Goal: Task Accomplishment & Management: Complete application form

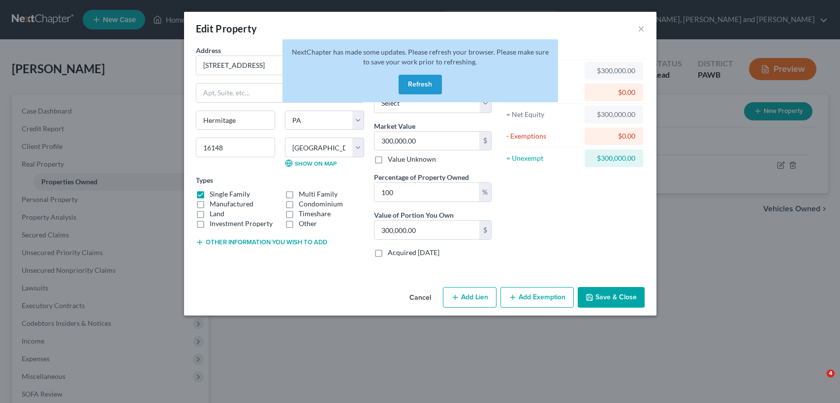
select select "39"
select select "42"
select select "3"
click at [534, 199] on div "Asset Calculator Value $300,000.00 - Liens $0.00 = Net Equity $300,000.00 - Exe…" at bounding box center [572, 155] width 153 height 220
click at [613, 287] on button "Save & Close" at bounding box center [610, 297] width 67 height 21
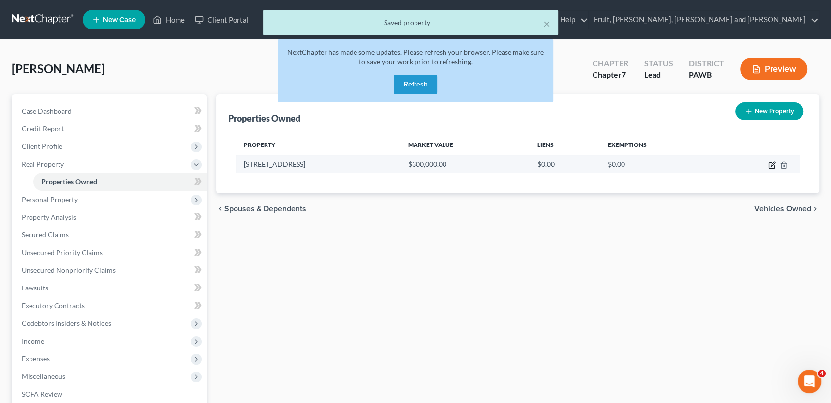
click at [773, 163] on icon "button" at bounding box center [773, 164] width 4 height 4
select select "39"
select select "42"
select select "3"
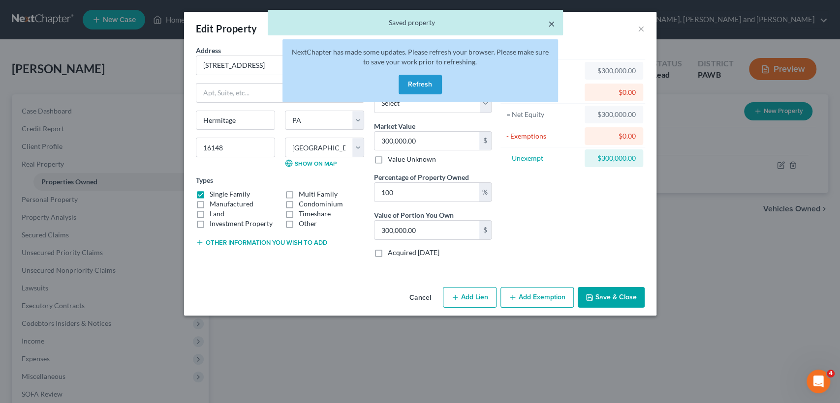
click at [552, 21] on button "×" at bounding box center [551, 24] width 7 height 12
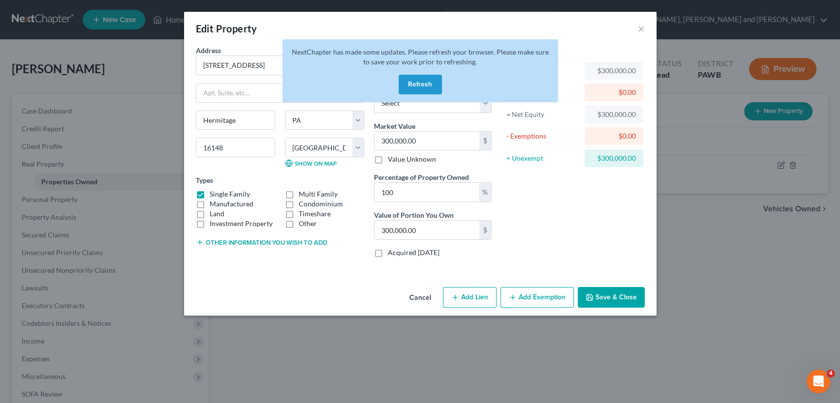
click at [423, 84] on button "Refresh" at bounding box center [419, 85] width 43 height 20
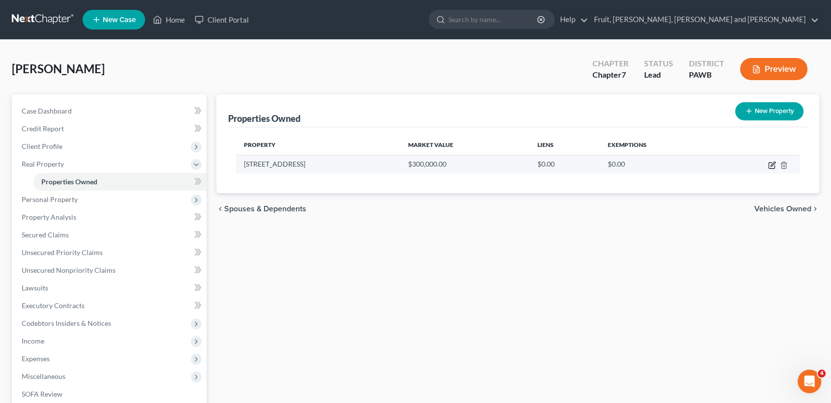
click at [773, 162] on icon "button" at bounding box center [773, 164] width 4 height 4
select select "39"
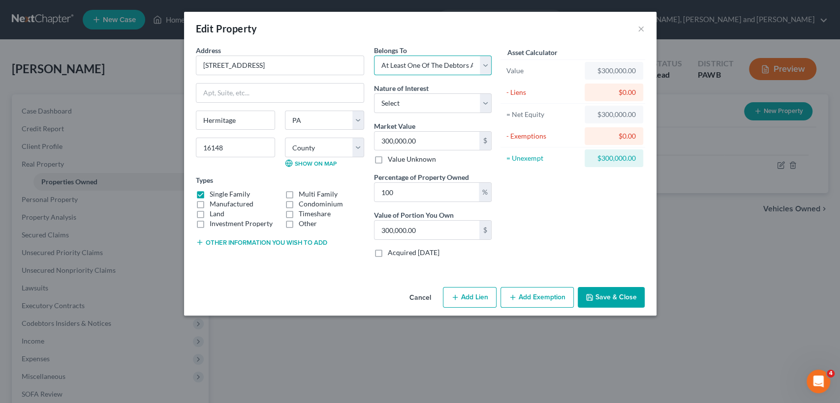
click at [488, 64] on select "Select Debtor 1 Only Debtor 2 Only Debtor 1 And Debtor 2 Only At Least One Of T…" at bounding box center [433, 66] width 118 height 20
click at [374, 56] on select "Select Debtor 1 Only Debtor 2 Only Debtor 1 And Debtor 2 Only At Least One Of T…" at bounding box center [433, 66] width 118 height 20
click at [484, 68] on select "Select Debtor 1 Only Debtor 2 Only Debtor 1 And Debtor 2 Only At Least One Of T…" at bounding box center [433, 66] width 118 height 20
select select "4"
click at [374, 56] on select "Select Debtor 1 Only Debtor 2 Only Debtor 1 And Debtor 2 Only At Least One Of T…" at bounding box center [433, 66] width 118 height 20
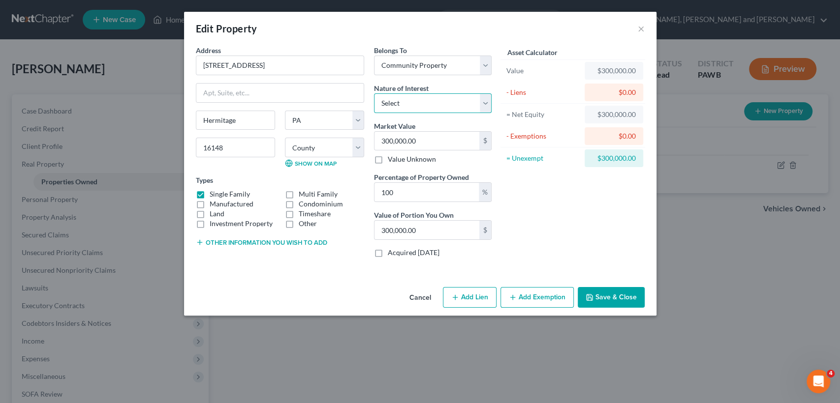
click at [444, 105] on select "Select Fee Simple Joint Tenant Life Estate Equitable Interest Future Interest T…" at bounding box center [433, 103] width 118 height 20
select select "5"
click at [374, 93] on select "Select Fee Simple Joint Tenant Life Estate Equitable Interest Future Interest T…" at bounding box center [433, 103] width 118 height 20
click at [423, 194] on input "100" at bounding box center [426, 192] width 104 height 19
type input "10"
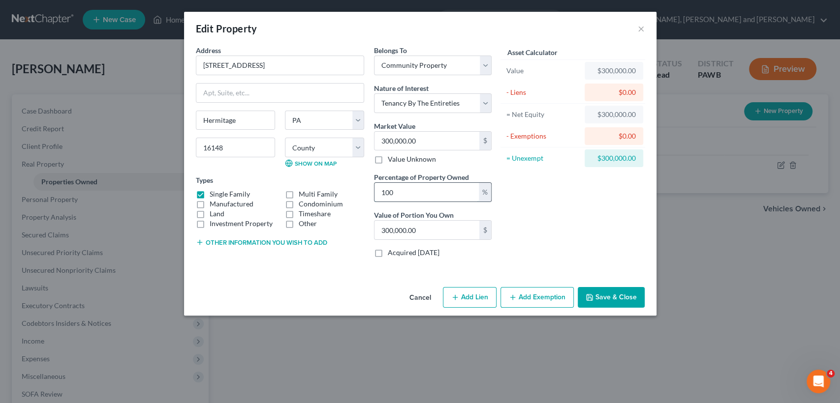
type input "30,000.00"
type input "1"
type input "3,000.00"
type input "5"
type input "15,000.00"
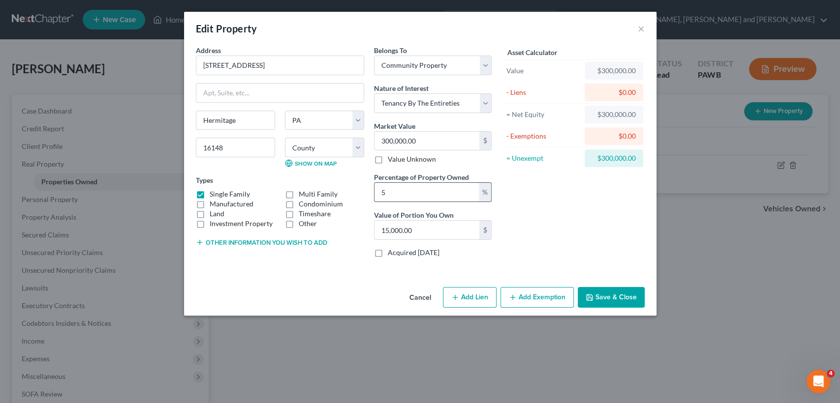
type input "50"
type input "150,000.00"
type input "50"
click at [524, 205] on div "Asset Calculator Value $300,000.00 - Liens $0.00 = Net Equity $300,000.00 - Exe…" at bounding box center [572, 155] width 153 height 220
click at [536, 302] on button "Add Exemption" at bounding box center [536, 297] width 73 height 21
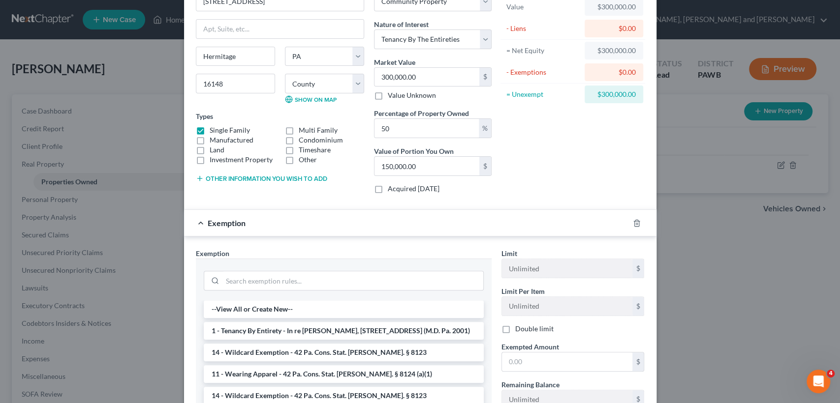
scroll to position [164, 0]
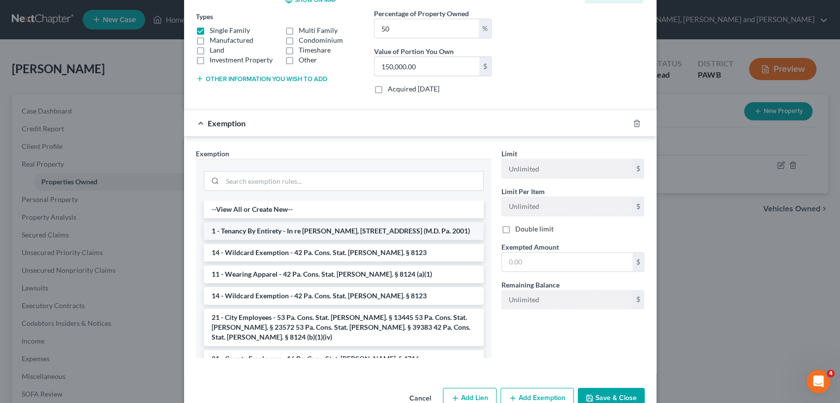
click at [341, 232] on li "1 - Tenancy By Entirety - In re Martin, 269 B.R. 119 (M.D. Pa. 2001)" at bounding box center [344, 231] width 280 height 18
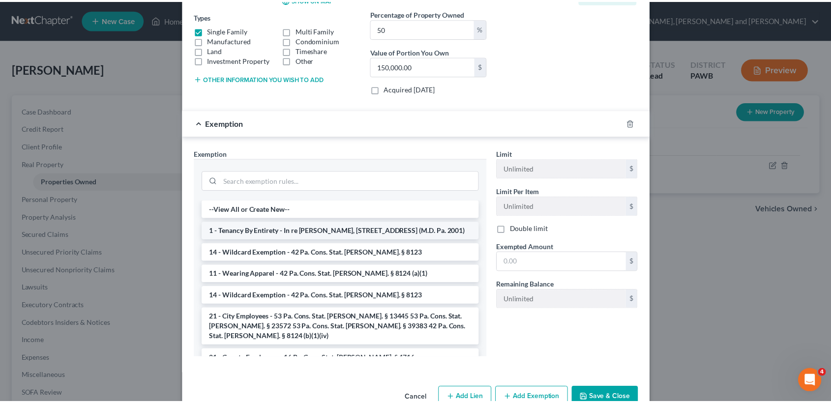
scroll to position [141, 0]
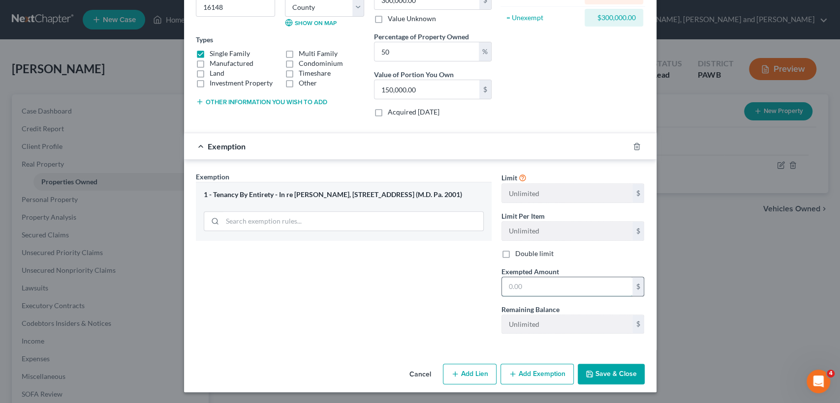
click at [516, 287] on input "text" at bounding box center [567, 286] width 130 height 19
type input "150,000.00"
click at [423, 296] on div "Exemption Set must be selected for CA. Exemption * 1 - Tenancy By Entirety - In…" at bounding box center [343, 257] width 305 height 170
click at [599, 369] on button "Save & Close" at bounding box center [610, 374] width 67 height 21
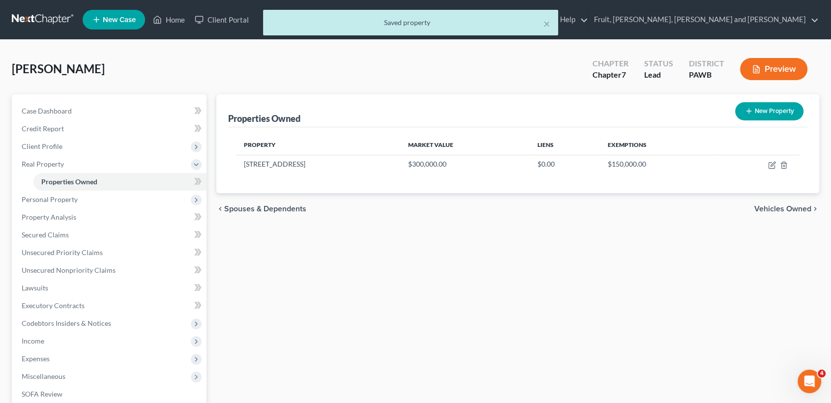
click at [782, 205] on span "Vehicles Owned" at bounding box center [783, 209] width 57 height 8
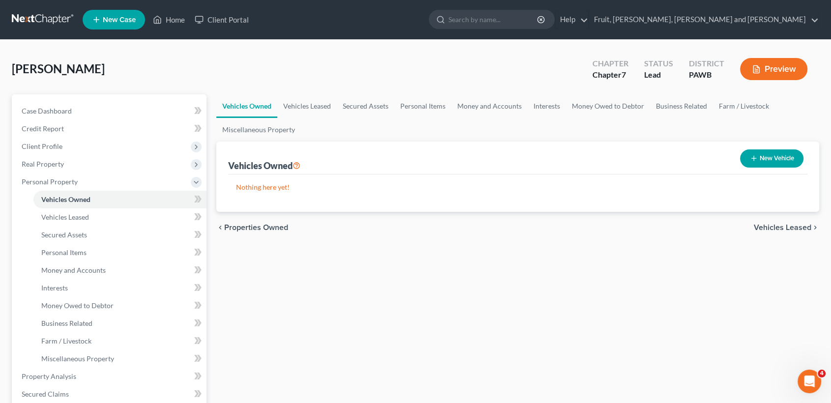
click at [769, 158] on button "New Vehicle" at bounding box center [771, 159] width 63 height 18
select select "0"
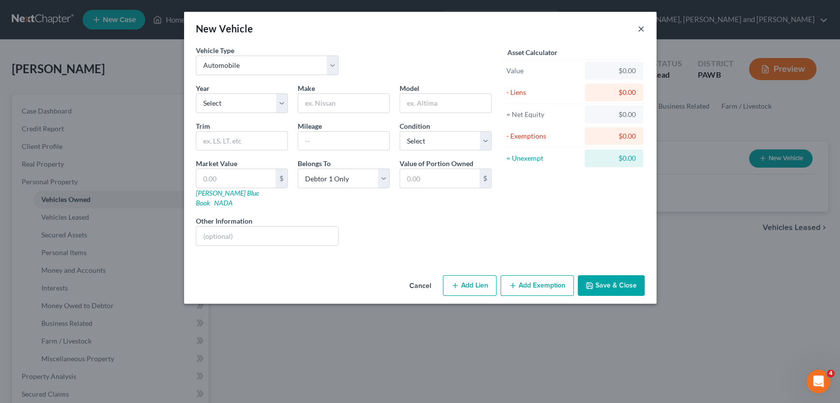
click at [639, 30] on button "×" at bounding box center [640, 29] width 7 height 12
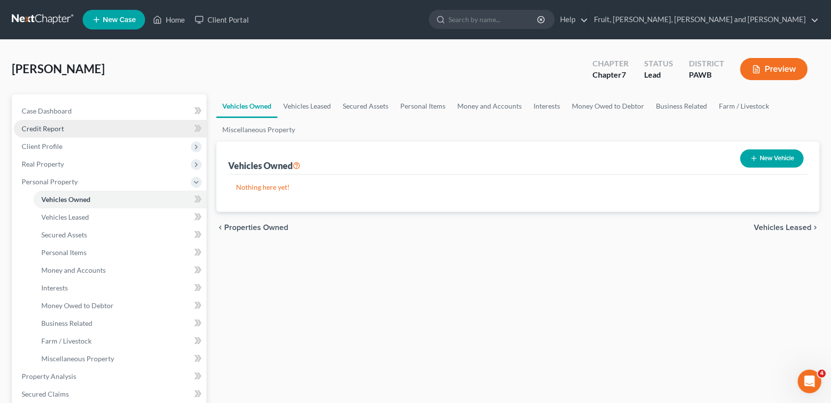
click at [39, 132] on span "Credit Report" at bounding box center [43, 128] width 42 height 8
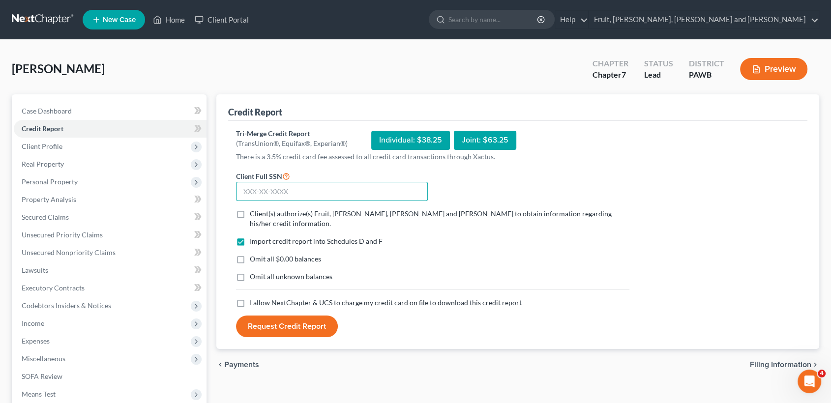
click at [295, 198] on input "text" at bounding box center [332, 192] width 192 height 20
type input "205-60-5705"
click at [250, 211] on label "Client(s) authorize(s) Fruit, Dill, Goodwin and Scholl to obtain information re…" at bounding box center [440, 219] width 380 height 20
click at [254, 211] on input "Client(s) authorize(s) Fruit, Dill, Goodwin and Scholl to obtain information re…" at bounding box center [257, 212] width 6 height 6
checkbox input "true"
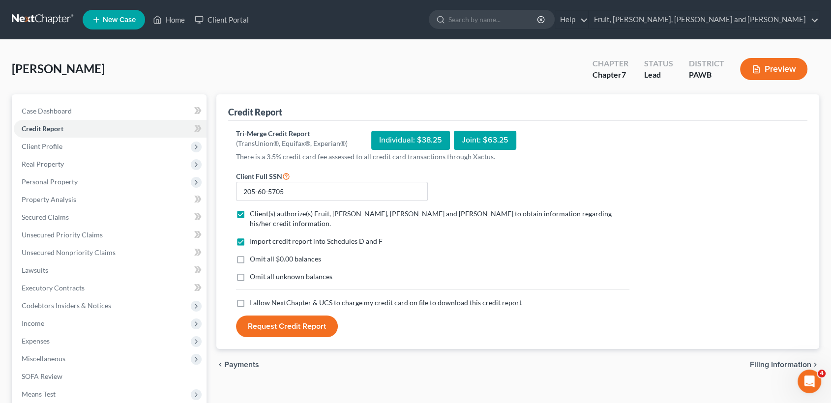
click at [250, 298] on label "I allow NextChapter & UCS to charge my credit card on file to download this cre…" at bounding box center [386, 303] width 272 height 10
click at [254, 298] on input "I allow NextChapter & UCS to charge my credit card on file to download this cre…" at bounding box center [257, 301] width 6 height 6
checkbox input "true"
click at [281, 318] on button "Request Credit Report" at bounding box center [287, 327] width 102 height 22
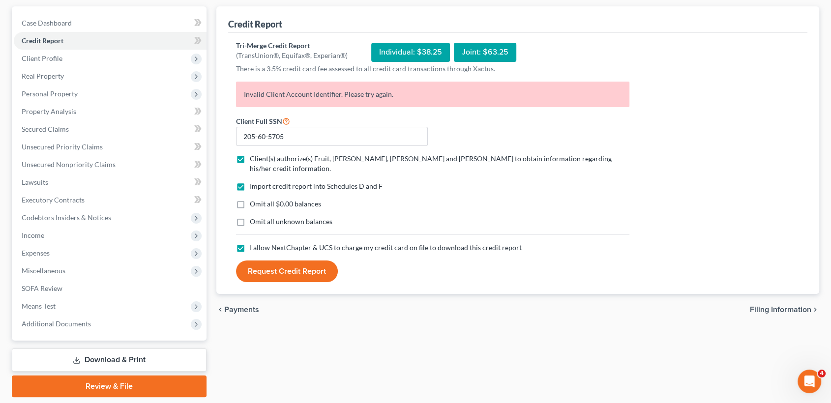
scroll to position [109, 0]
